Goal: Information Seeking & Learning: Learn about a topic

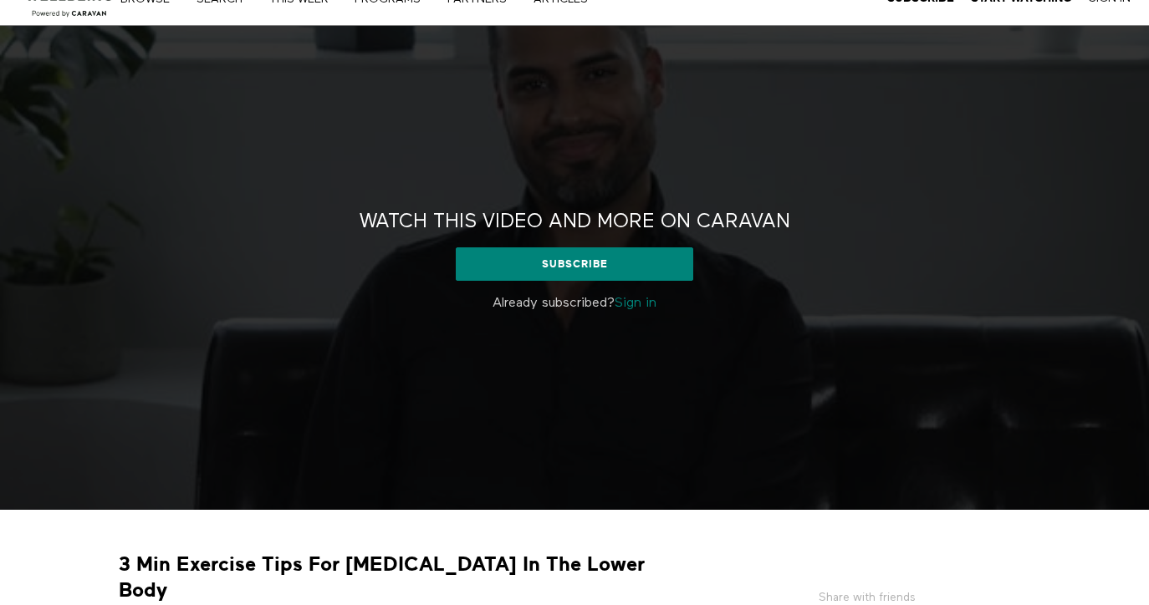
scroll to position [28, 0]
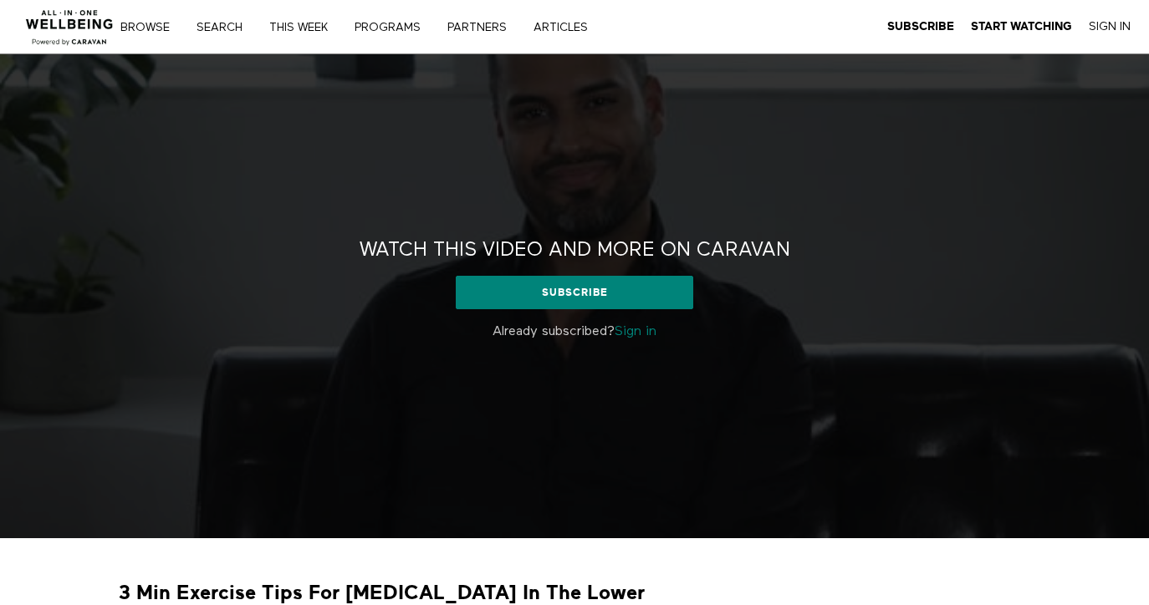
scroll to position [128, 0]
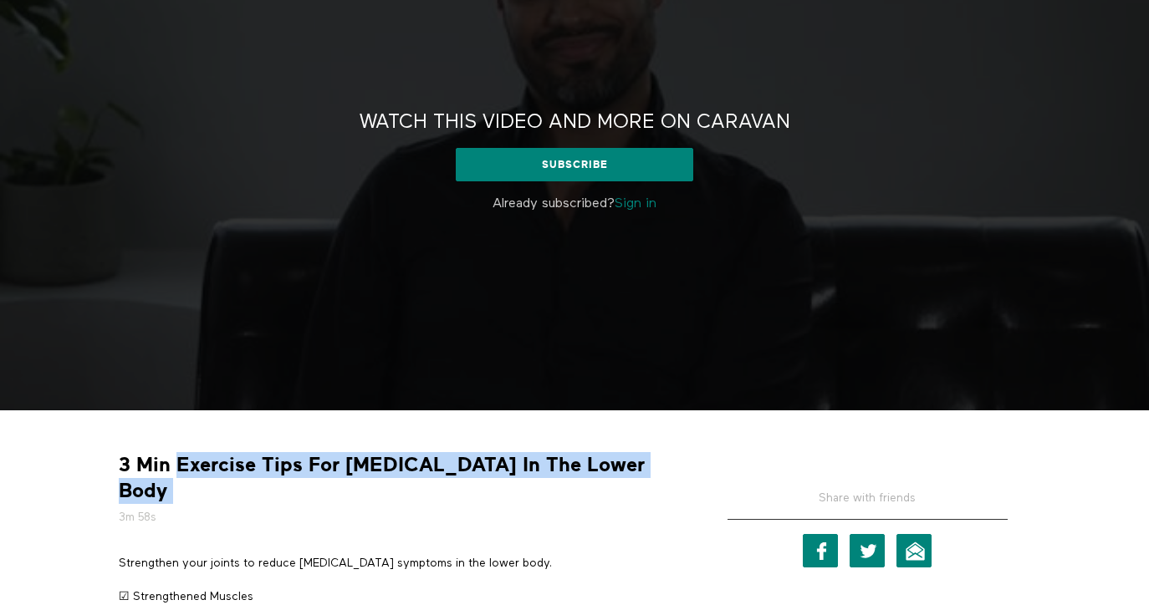
drag, startPoint x: 601, startPoint y: 471, endPoint x: 181, endPoint y: 475, distance: 419.7
click at [181, 475] on div "3 Min Exercise Tips For Arthritis In The Lower Body 3m 58s" at bounding box center [399, 489] width 573 height 74
copy div "Exercise Tips For Arthritis In The Lower Body"
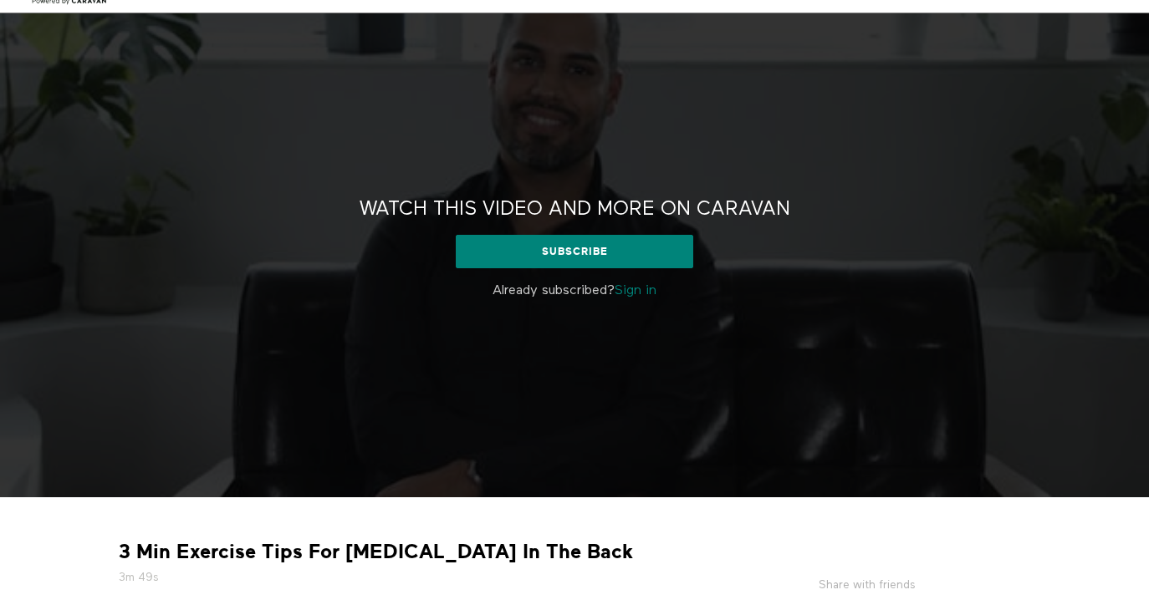
scroll to position [43, 0]
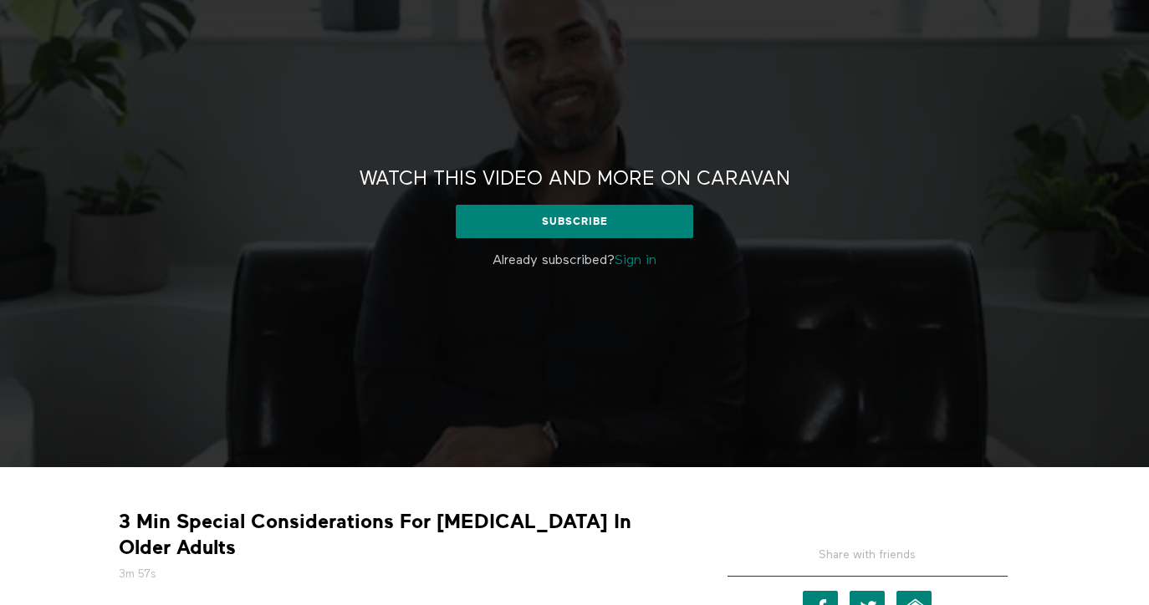
scroll to position [85, 0]
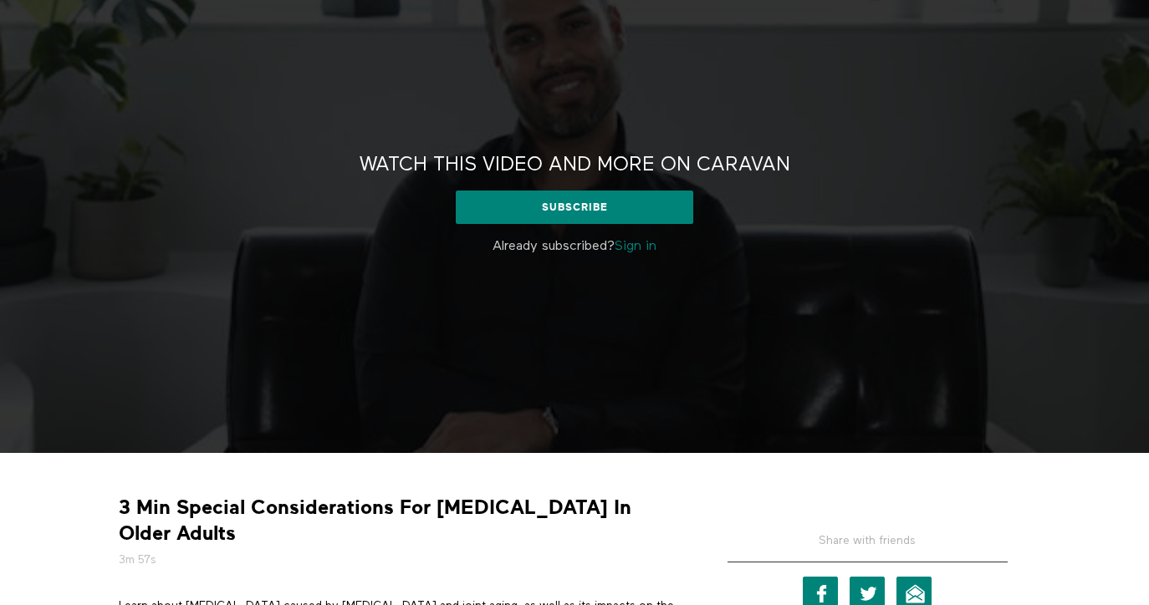
drag, startPoint x: 176, startPoint y: 503, endPoint x: 658, endPoint y: 525, distance: 482.1
click at [658, 525] on div "3 Min Special Considerations For Arthritis In Older Adults 3m 57s" at bounding box center [399, 532] width 573 height 74
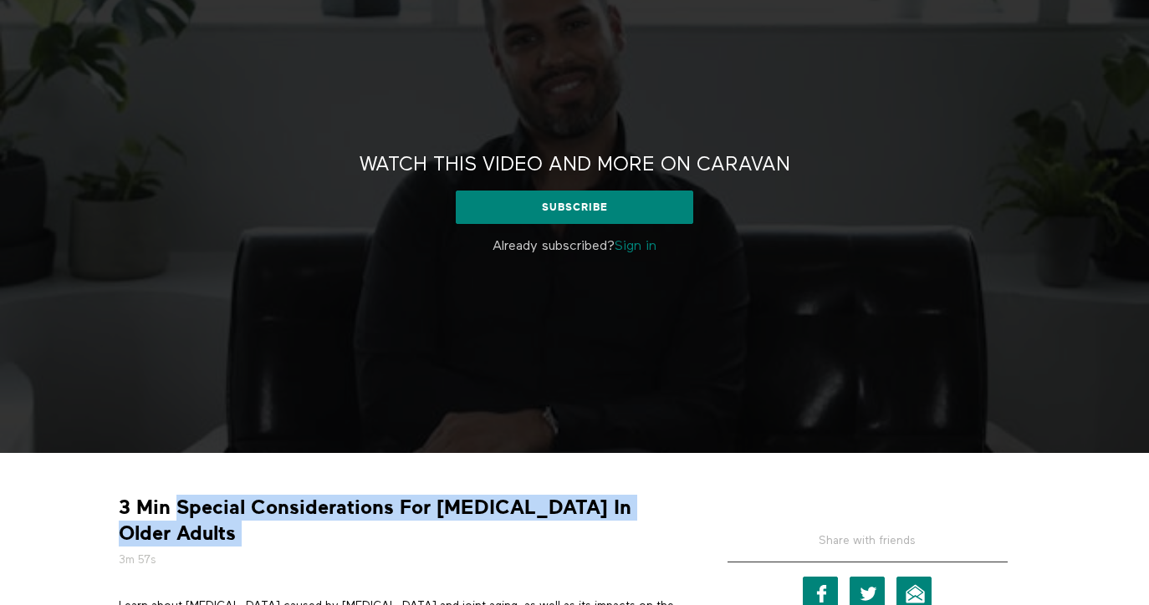
copy div "Special Considerations For Arthritis In Older Adults"
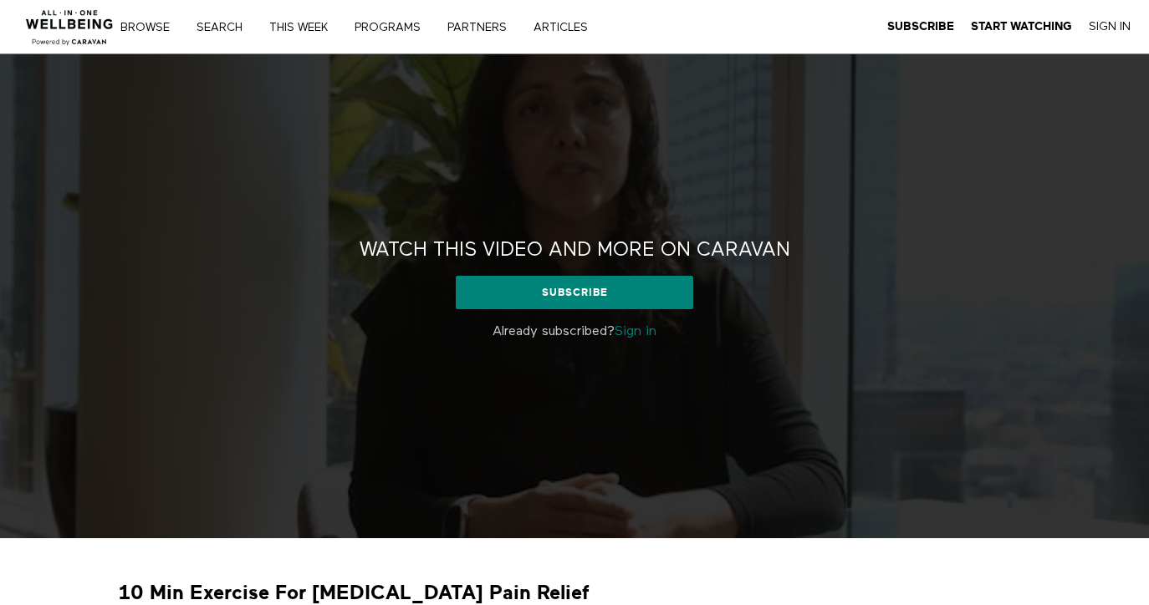
scroll to position [93, 0]
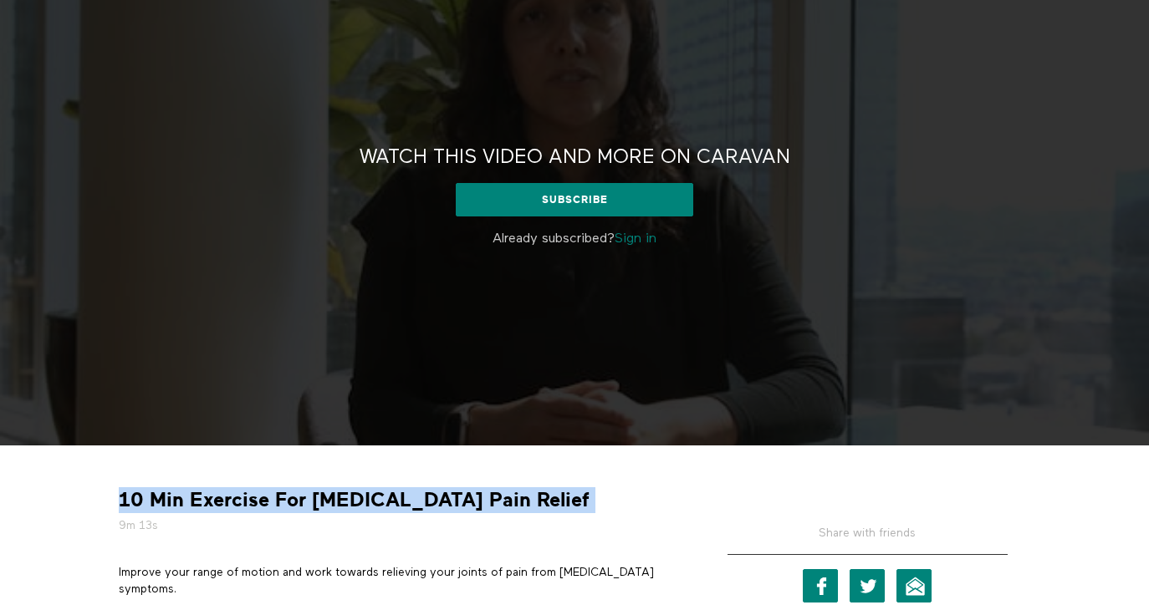
drag, startPoint x: 115, startPoint y: 494, endPoint x: 550, endPoint y: 499, distance: 434.8
click at [550, 499] on div "10 Min Exercise For Osteoarthritis Pain Relief 9m 13s" at bounding box center [399, 510] width 573 height 47
copy div "10 Min Exercise For Osteoarthritis Pain Relief"
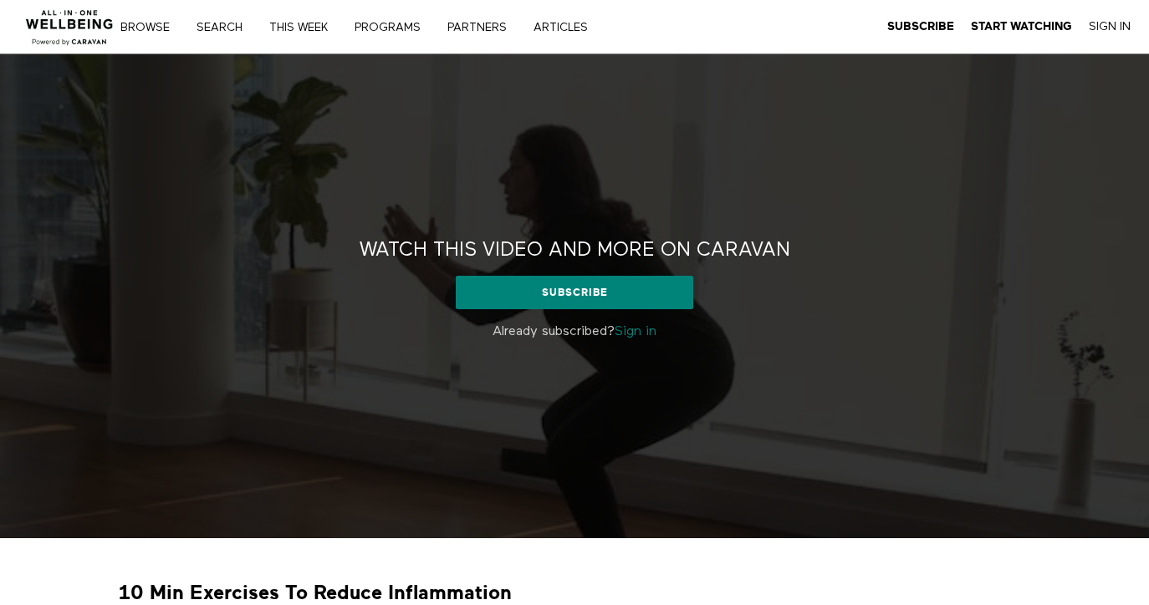
scroll to position [87, 0]
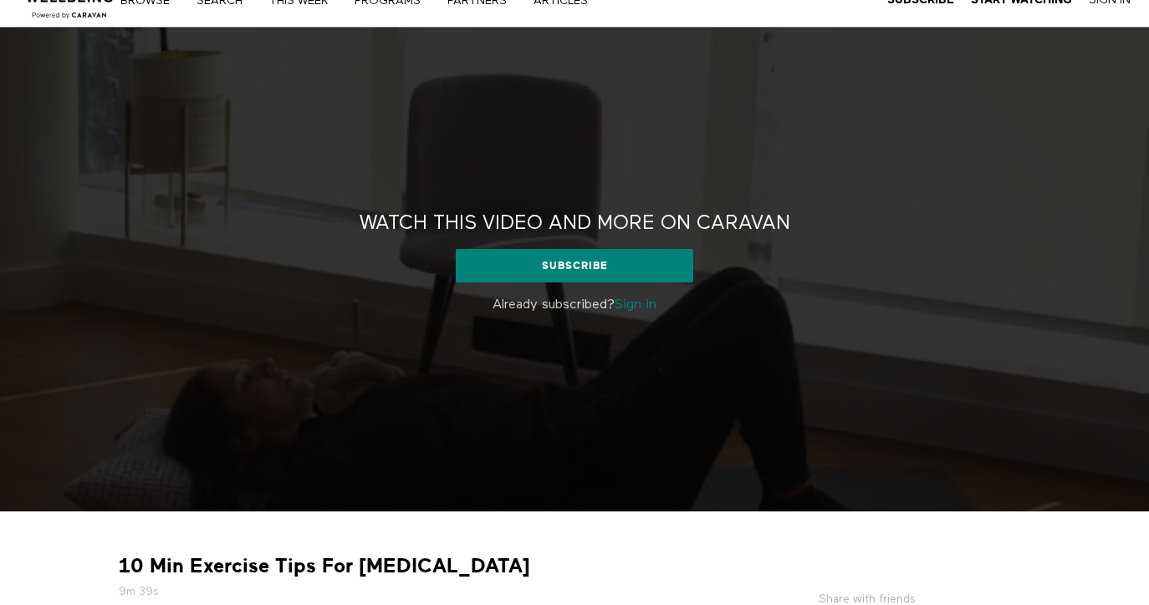
scroll to position [99, 0]
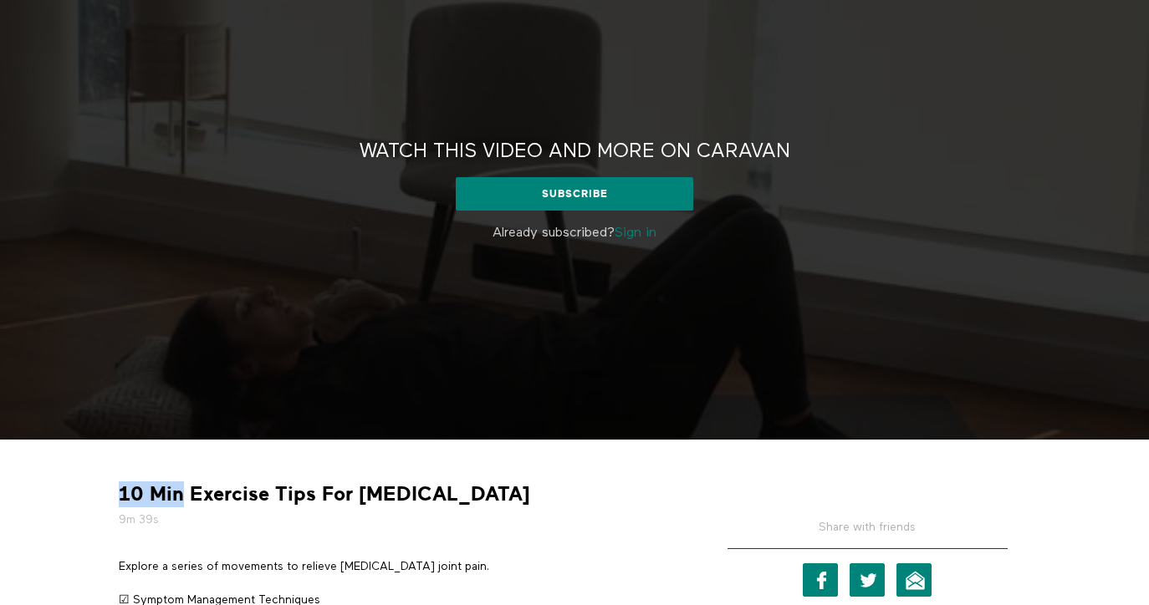
drag, startPoint x: 185, startPoint y: 495, endPoint x: 451, endPoint y: 467, distance: 268.2
click at [451, 467] on div "10 Min Exercise Tips For Arthritis 9m 39s Explore a series of movements to reli…" at bounding box center [398, 559] width 585 height 215
click at [429, 496] on strong "10 Min Exercise Tips For Arthritis" at bounding box center [324, 495] width 411 height 26
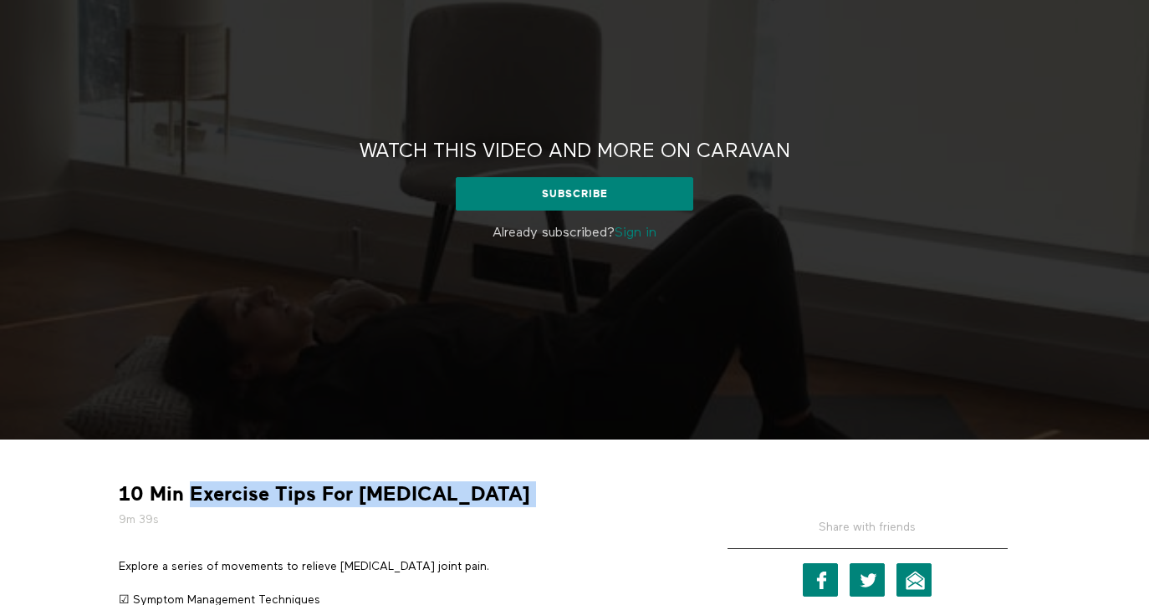
drag, startPoint x: 429, startPoint y: 496, endPoint x: 214, endPoint y: 502, distance: 215.0
click at [214, 502] on strong "10 Min Exercise Tips For Arthritis" at bounding box center [324, 495] width 411 height 26
copy div "Exercise Tips For Arthritis"
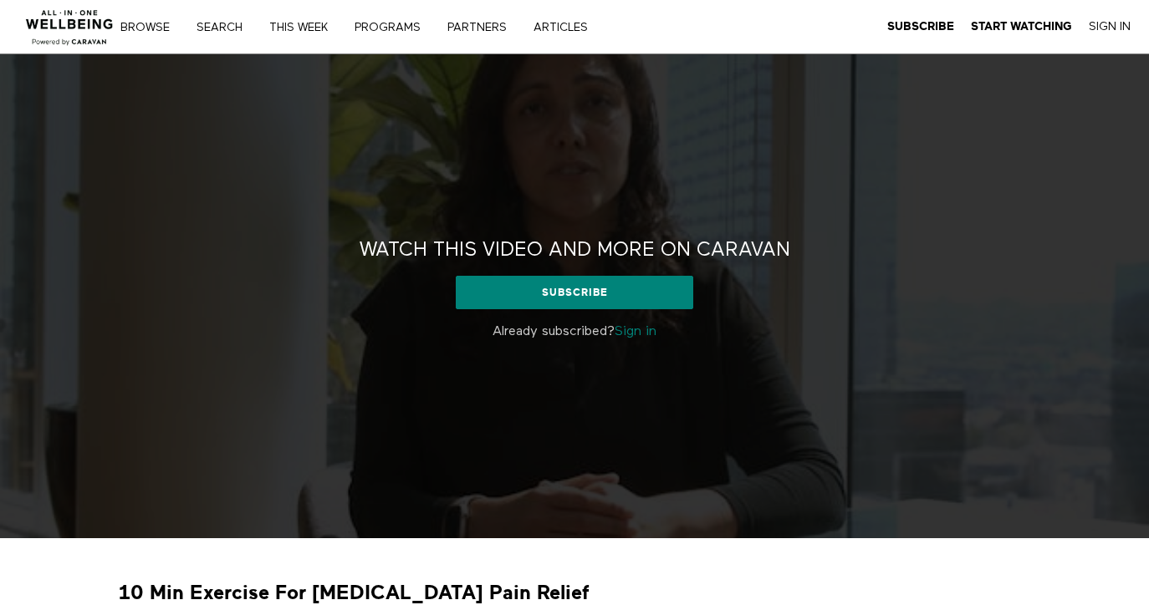
scroll to position [138, 0]
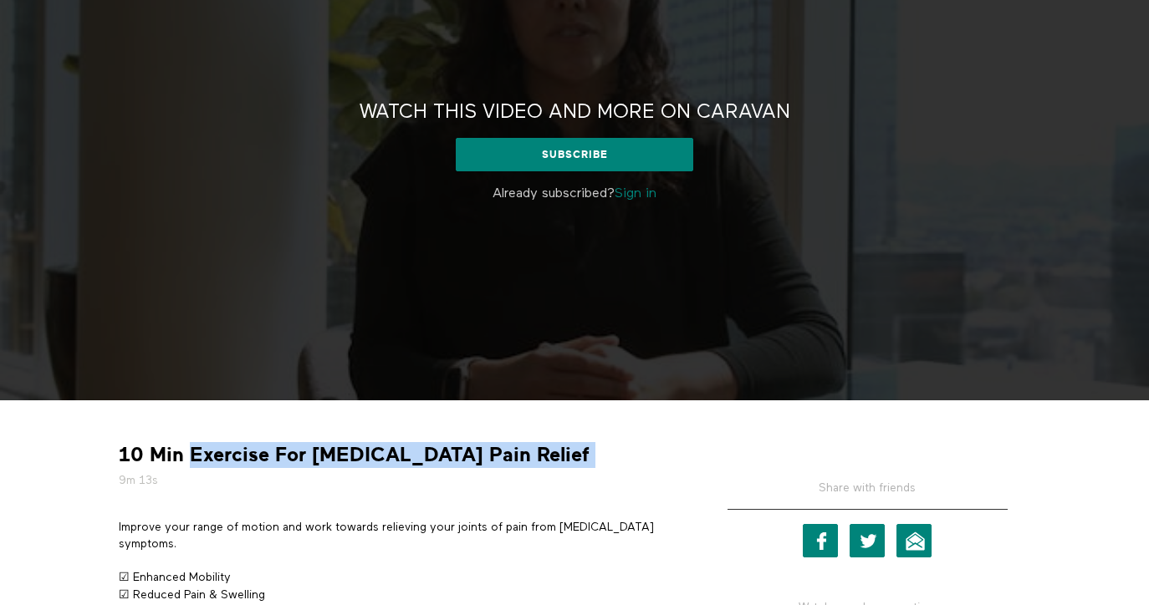
drag, startPoint x: 189, startPoint y: 452, endPoint x: 562, endPoint y: 454, distance: 372.9
click at [562, 455] on div "10 Min Exercise For Osteoarthritis Pain Relief 9m 13s" at bounding box center [399, 465] width 573 height 47
copy div "Exercise For Osteoarthritis Pain Relief"
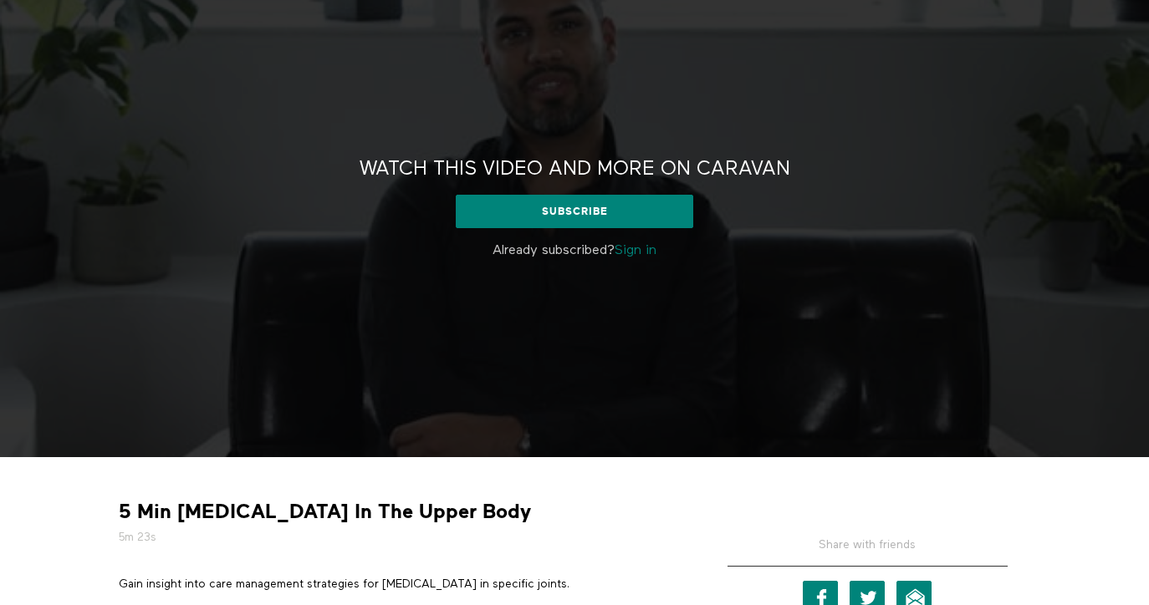
scroll to position [85, 0]
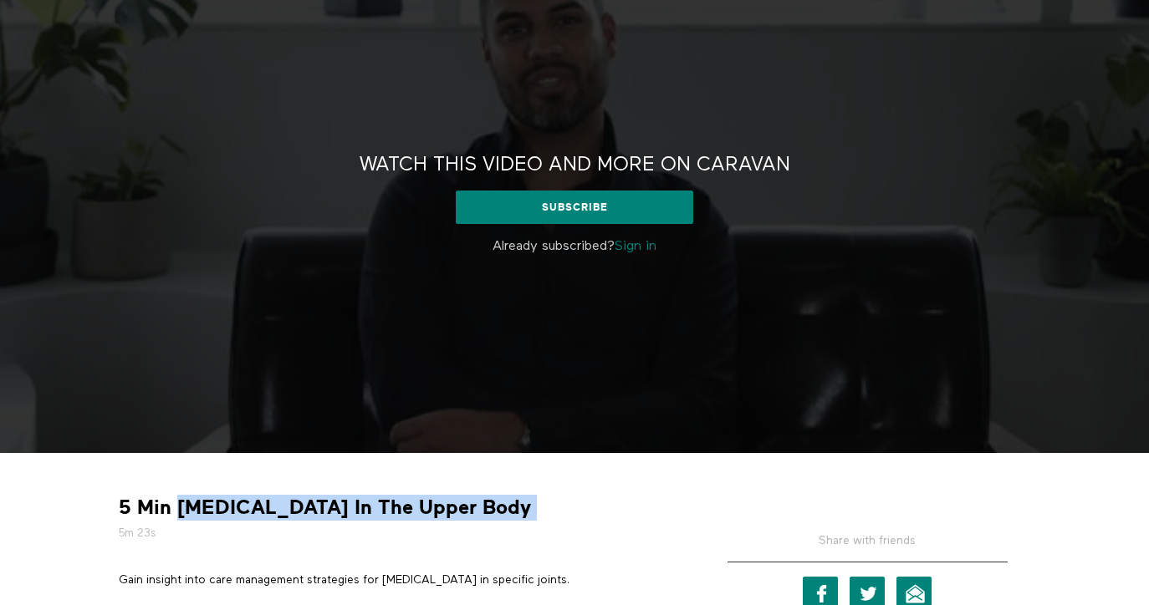
drag, startPoint x: 177, startPoint y: 507, endPoint x: 436, endPoint y: 507, distance: 259.2
click at [436, 507] on div "5 Min [MEDICAL_DATA] In The Upper Body 5m 23s" at bounding box center [399, 518] width 573 height 47
copy div "[MEDICAL_DATA] In The Upper Body"
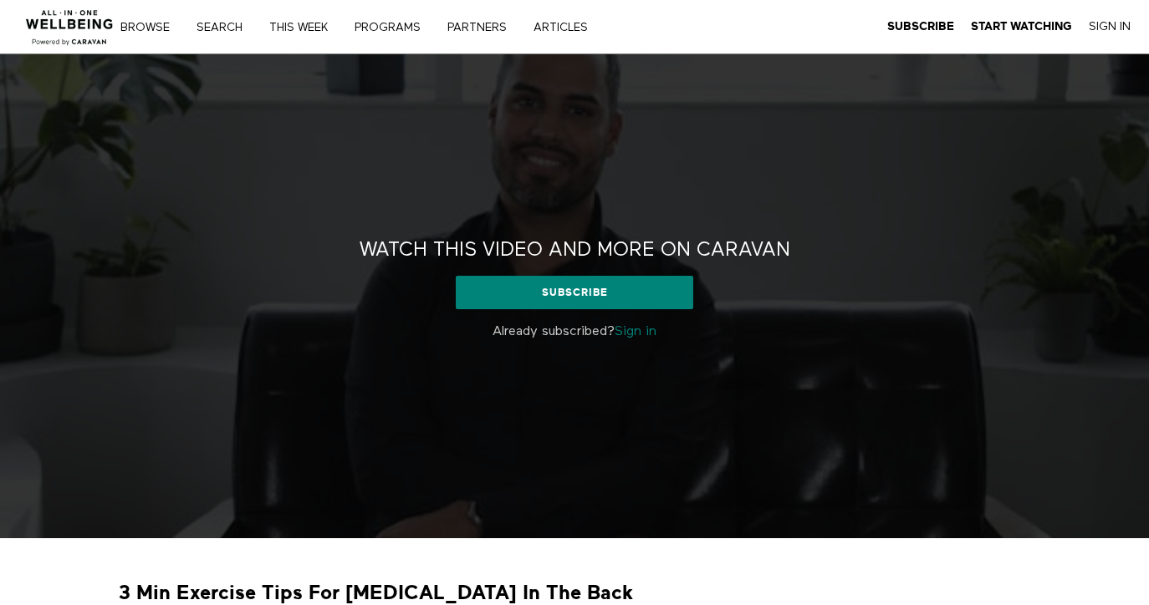
scroll to position [108, 0]
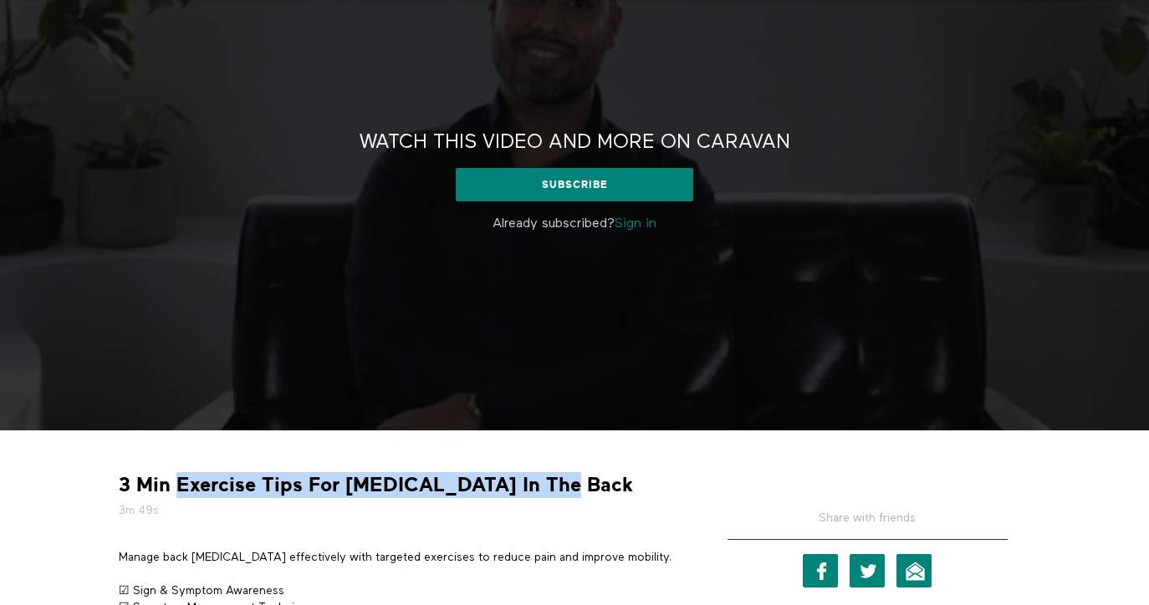
drag, startPoint x: 176, startPoint y: 480, endPoint x: 533, endPoint y: 492, distance: 358.1
click at [533, 492] on strong "3 Min Exercise Tips For Arthritis In The Back" at bounding box center [376, 485] width 514 height 26
copy strong "Exercise Tips For Arthritis In The Back"
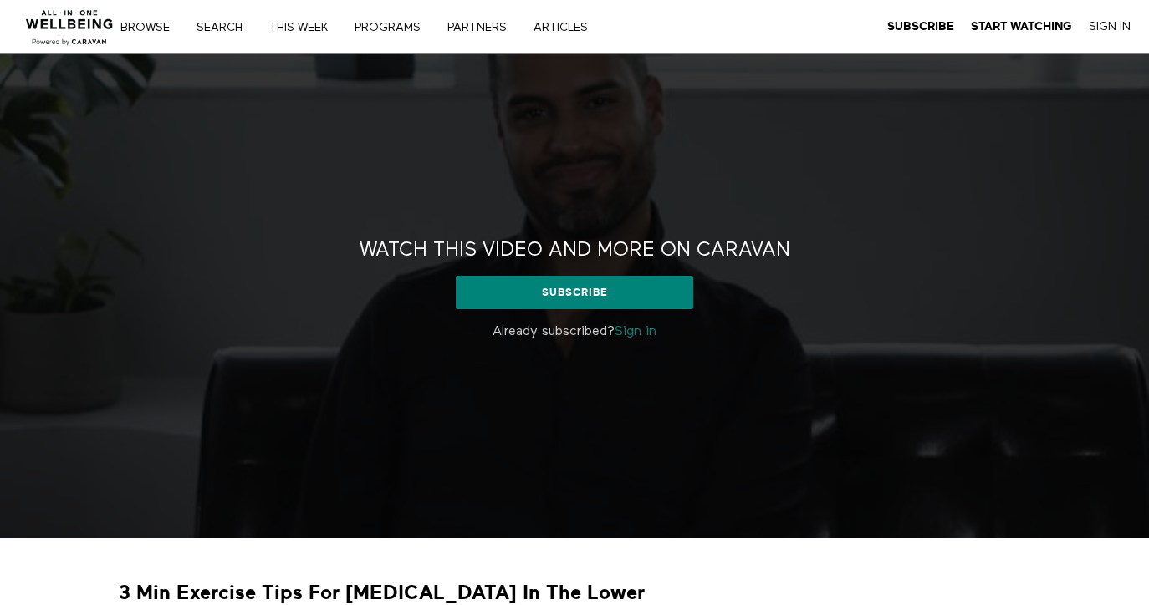
scroll to position [61, 0]
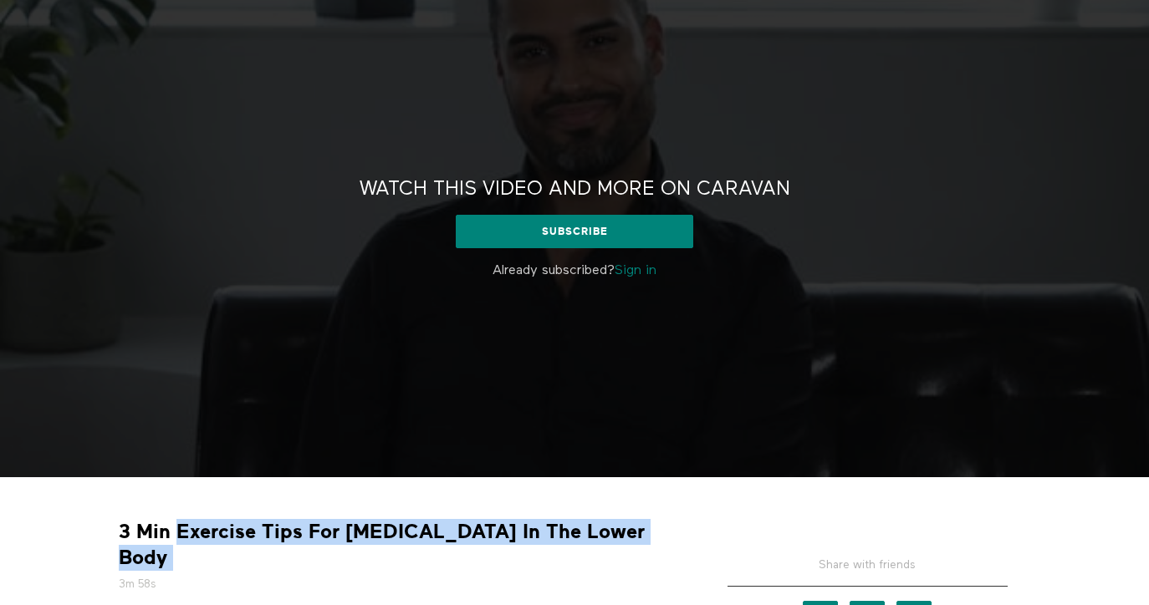
drag, startPoint x: 176, startPoint y: 538, endPoint x: 641, endPoint y: 536, distance: 464.9
click at [641, 536] on div "3 Min Exercise Tips For [MEDICAL_DATA] In The Lower Body 3m 58s" at bounding box center [399, 556] width 573 height 74
copy div "Exercise Tips For [MEDICAL_DATA] In The Lower Body"
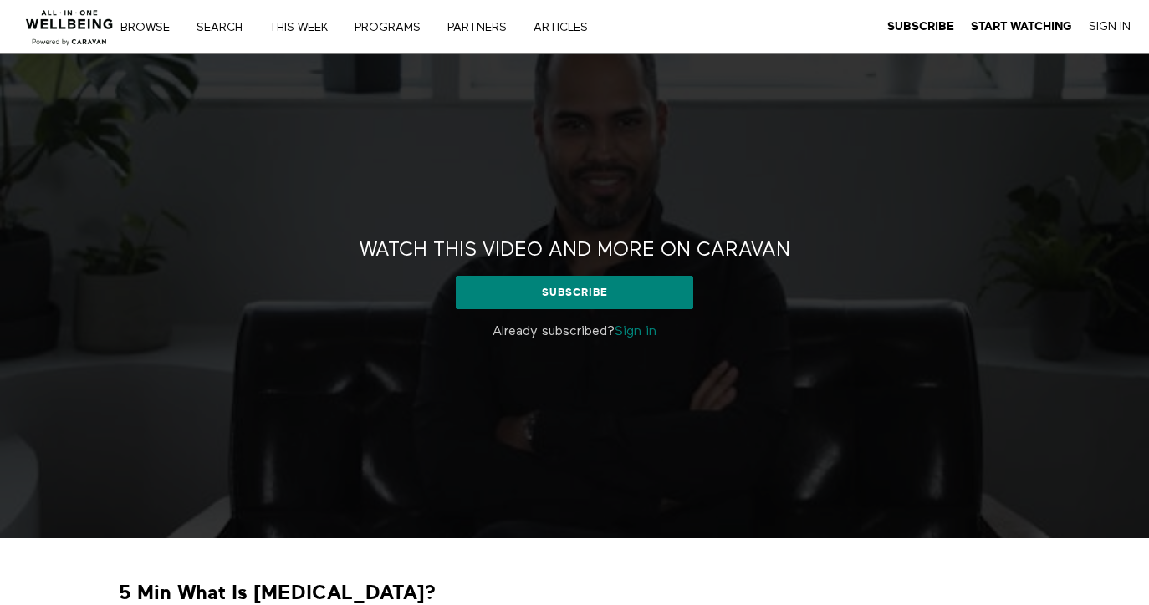
scroll to position [96, 0]
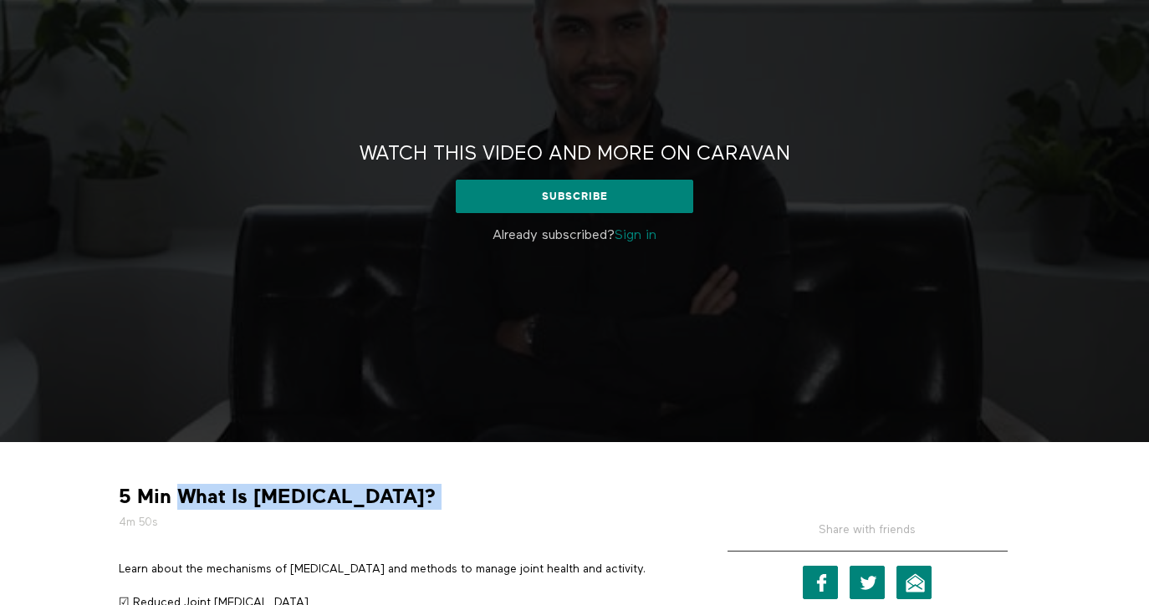
drag, startPoint x: 182, startPoint y: 500, endPoint x: 472, endPoint y: 500, distance: 290.1
click at [472, 500] on div "5 Min What Is [MEDICAL_DATA]? 4m 50s" at bounding box center [399, 507] width 573 height 47
copy div "What Is [MEDICAL_DATA]?"
